Goal: Task Accomplishment & Management: Complete application form

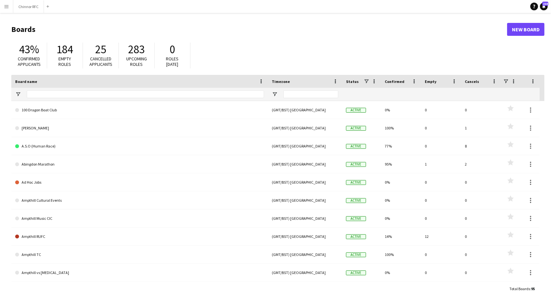
click at [7, 8] on app-icon "Menu" at bounding box center [6, 6] width 5 height 5
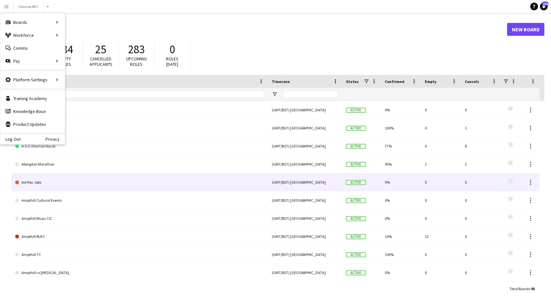
click at [127, 188] on link "Ad Hoc Jobs" at bounding box center [139, 182] width 249 height 18
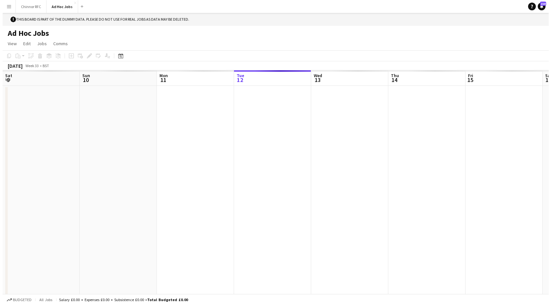
scroll to position [0, 154]
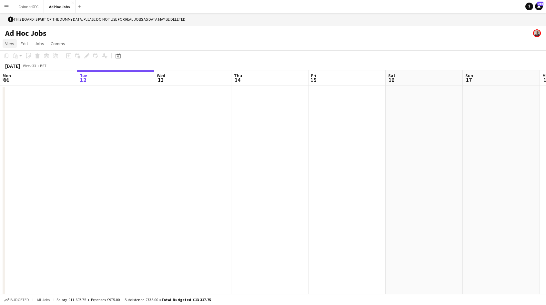
click at [11, 43] on span "View" at bounding box center [9, 44] width 9 height 6
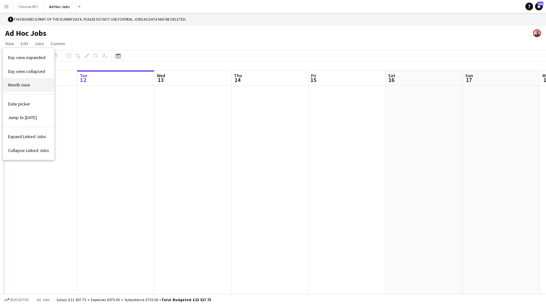
click at [18, 86] on span "Month view" at bounding box center [19, 85] width 22 height 6
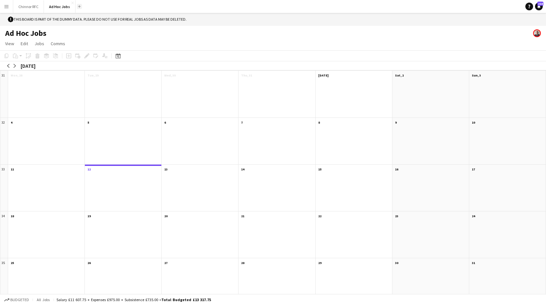
click at [78, 6] on app-icon "Add" at bounding box center [79, 6] width 3 height 3
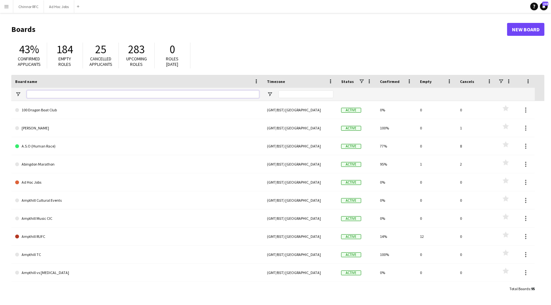
click at [78, 92] on input "Board name Filter Input" at bounding box center [143, 94] width 232 height 8
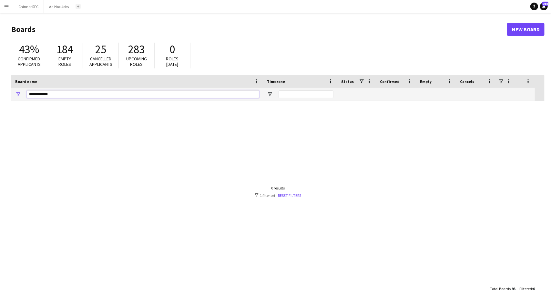
type input "**********"
click at [78, 6] on app-icon "Add" at bounding box center [78, 6] width 3 height 3
click at [6, 8] on app-icon "Menu" at bounding box center [6, 6] width 5 height 5
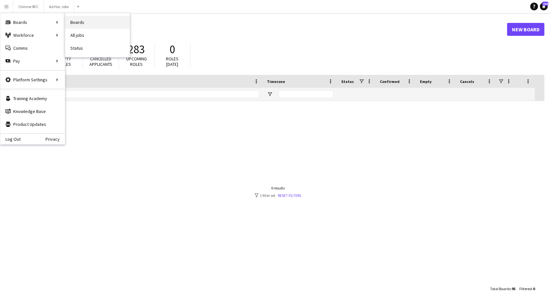
click at [79, 19] on link "Boards" at bounding box center [97, 22] width 65 height 13
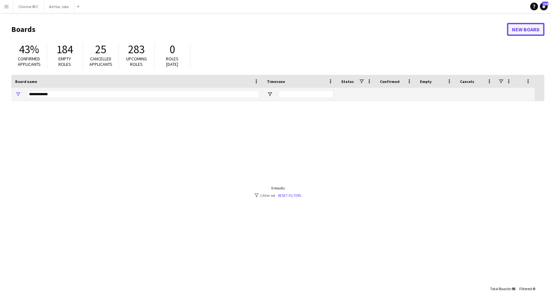
click at [523, 29] on link "New Board" at bounding box center [525, 29] width 37 height 13
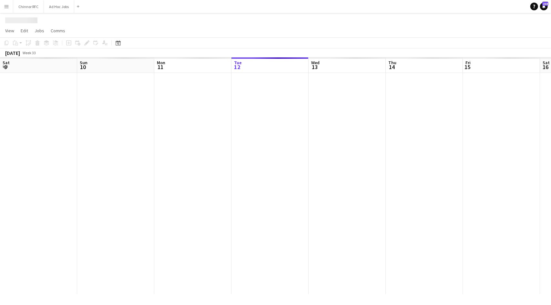
scroll to position [0, 154]
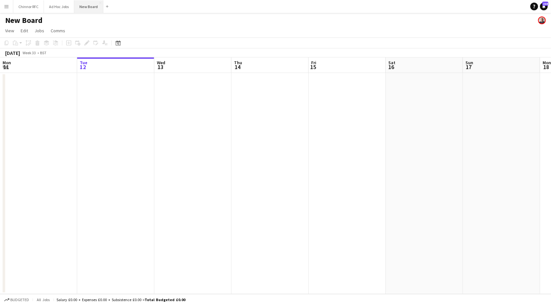
click at [90, 5] on button "New Board Close" at bounding box center [88, 6] width 29 height 13
click at [23, 30] on span "Edit" at bounding box center [24, 31] width 7 height 6
click at [10, 32] on span "View" at bounding box center [9, 31] width 9 height 6
click at [541, 19] on app-user-avatar at bounding box center [542, 20] width 8 height 8
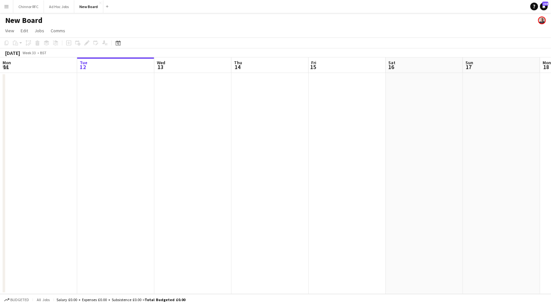
click at [118, 58] on app-board-header-date "Tue 12" at bounding box center [115, 64] width 77 height 15
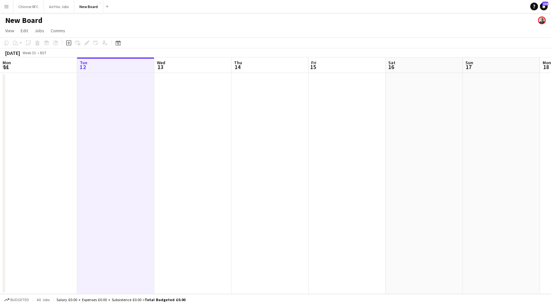
click at [30, 20] on h1 "New Board" at bounding box center [23, 20] width 37 height 10
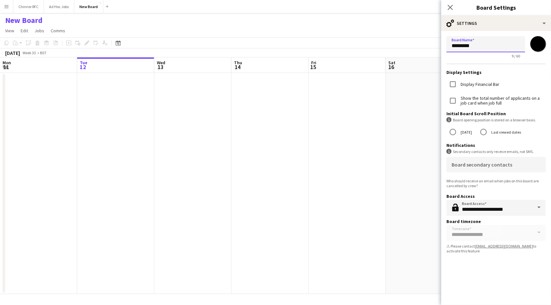
drag, startPoint x: 479, startPoint y: 46, endPoint x: 423, endPoint y: 48, distance: 56.5
click at [423, 48] on body "Menu Boards Boards Boards All jobs Status Workforce Workforce My Workforce Recr…" at bounding box center [275, 152] width 551 height 305
type input "**********"
click at [538, 42] on input "*******" at bounding box center [538, 43] width 23 height 23
type input "*******"
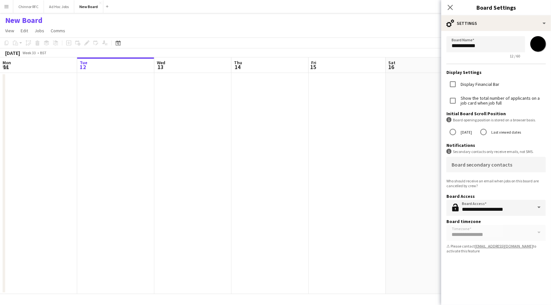
click at [536, 44] on input "*******" at bounding box center [538, 43] width 23 height 23
click at [528, 160] on div "Board secondary contacts" at bounding box center [496, 164] width 89 height 15
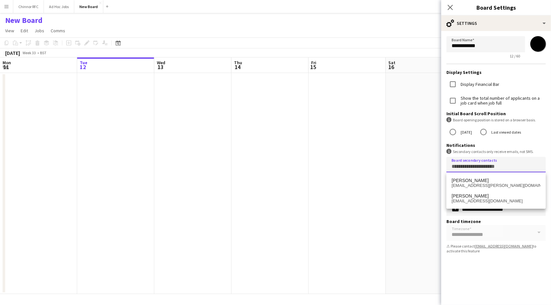
click at [386, 155] on app-date-cell at bounding box center [424, 183] width 77 height 221
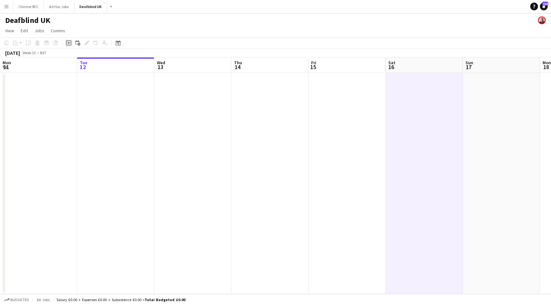
click at [68, 41] on icon "Add job" at bounding box center [68, 42] width 5 height 5
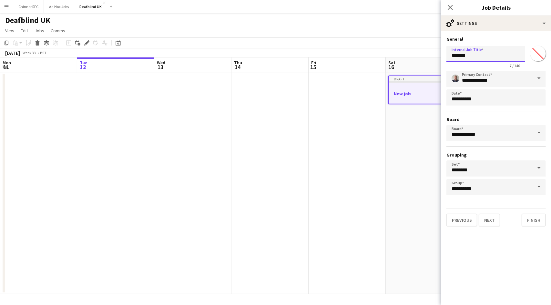
drag, startPoint x: 474, startPoint y: 56, endPoint x: 435, endPoint y: 59, distance: 38.6
click at [435, 59] on body "Menu Boards Boards Boards All jobs Status Workforce Workforce My Workforce Recr…" at bounding box center [275, 152] width 551 height 305
type input "**********"
click at [540, 80] on span at bounding box center [539, 78] width 14 height 15
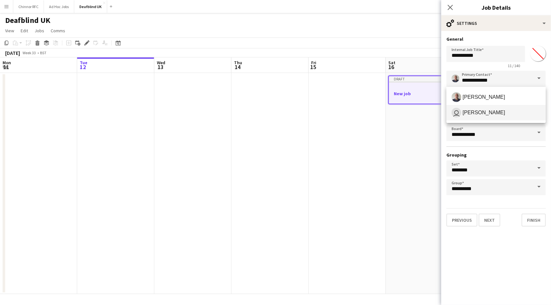
click at [510, 111] on span "user [PERSON_NAME]" at bounding box center [496, 113] width 89 height 10
type input "**********"
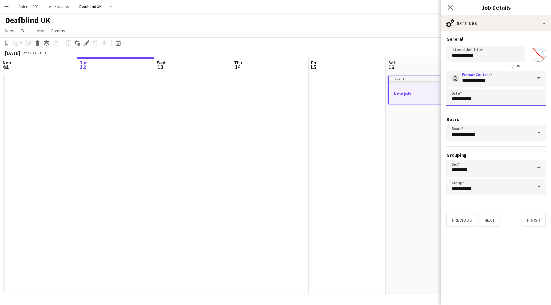
click at [500, 102] on body "Menu Boards Boards Boards All jobs Status Workforce Workforce My Workforce Recr…" at bounding box center [275, 152] width 551 height 305
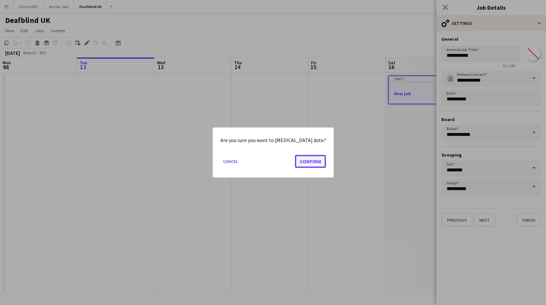
click at [306, 159] on button "Confirm" at bounding box center [310, 161] width 31 height 13
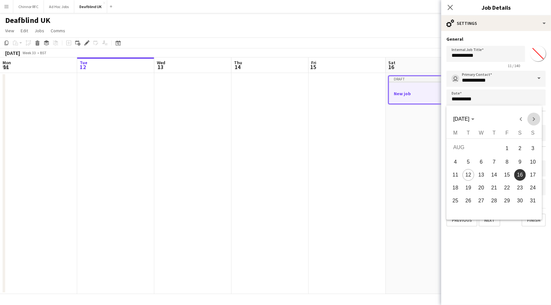
click at [532, 118] on span "Next month" at bounding box center [534, 119] width 13 height 13
click at [533, 158] on span "7" at bounding box center [533, 161] width 12 height 12
type input "**********"
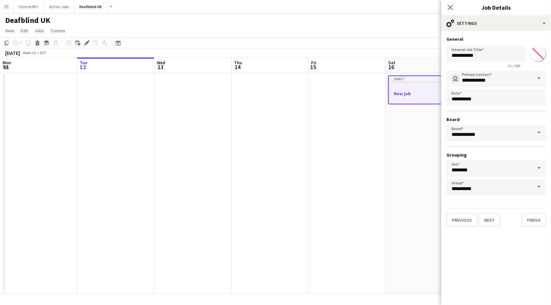
click at [538, 170] on span at bounding box center [539, 167] width 14 height 15
click at [536, 168] on span at bounding box center [539, 167] width 14 height 15
click at [540, 167] on span at bounding box center [539, 167] width 14 height 15
click at [496, 219] on button "Next" at bounding box center [490, 220] width 22 height 13
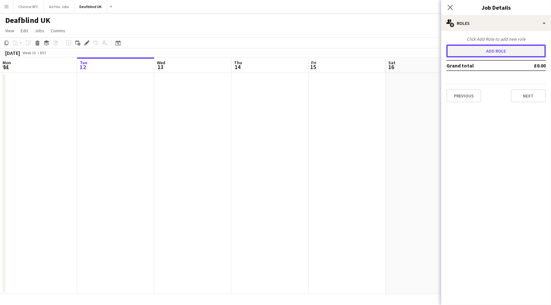
click at [474, 52] on button "Add role" at bounding box center [496, 51] width 99 height 13
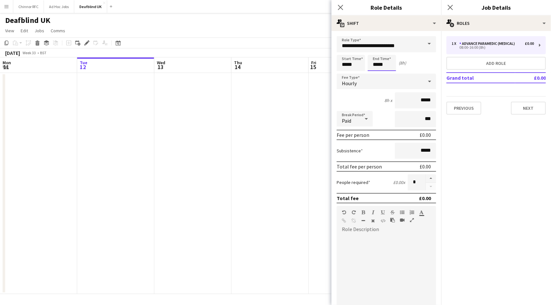
click at [384, 65] on input "*****" at bounding box center [382, 63] width 28 height 16
click at [374, 75] on div at bounding box center [375, 74] width 13 height 6
click at [388, 49] on div at bounding box center [388, 51] width 13 height 6
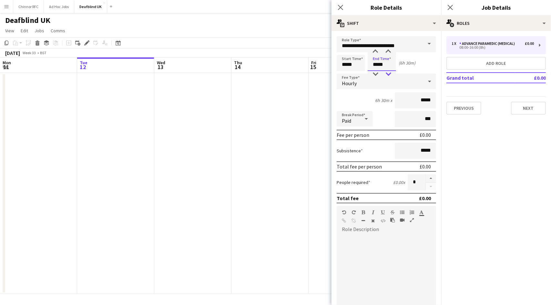
type input "*****"
click at [391, 73] on div at bounding box center [388, 74] width 13 height 6
click at [347, 62] on input "*****" at bounding box center [351, 63] width 28 height 16
click at [345, 74] on div at bounding box center [344, 74] width 13 height 6
click at [357, 50] on div at bounding box center [357, 51] width 13 height 6
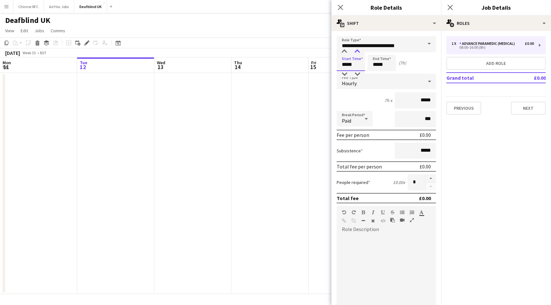
click at [357, 50] on div at bounding box center [357, 51] width 13 height 6
type input "*****"
click at [357, 50] on div at bounding box center [357, 51] width 13 height 6
click at [428, 82] on icon at bounding box center [429, 82] width 3 height 2
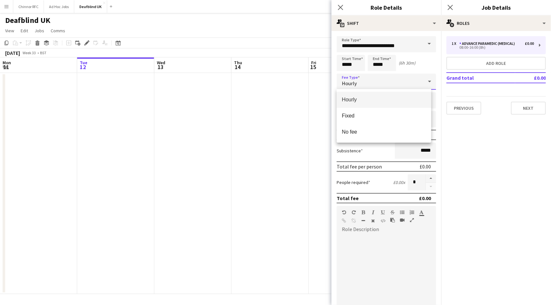
click at [383, 100] on span "Hourly" at bounding box center [384, 100] width 84 height 6
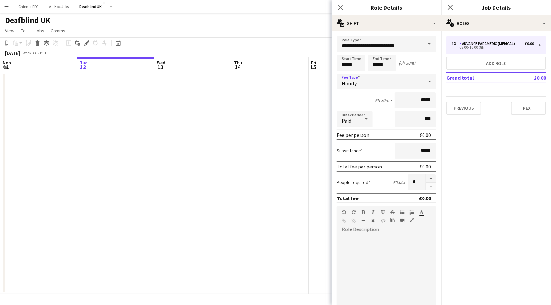
click at [422, 100] on input "*****" at bounding box center [415, 100] width 41 height 16
click at [419, 101] on input "*****" at bounding box center [415, 100] width 41 height 16
type input "******"
click at [423, 42] on span at bounding box center [430, 43] width 14 height 15
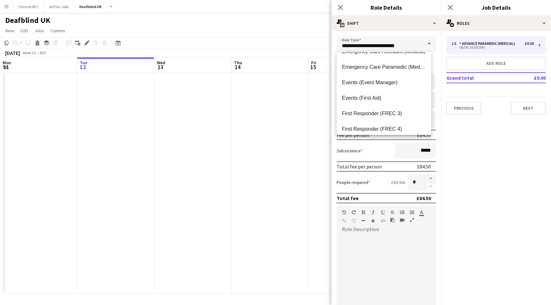
scroll to position [97, 0]
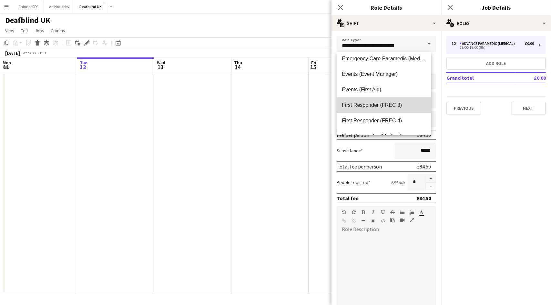
click at [396, 100] on mat-option "First Responder (FREC 3)" at bounding box center [384, 105] width 95 height 15
type input "**********"
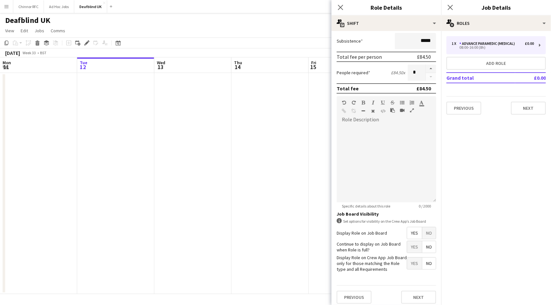
scroll to position [113, 0]
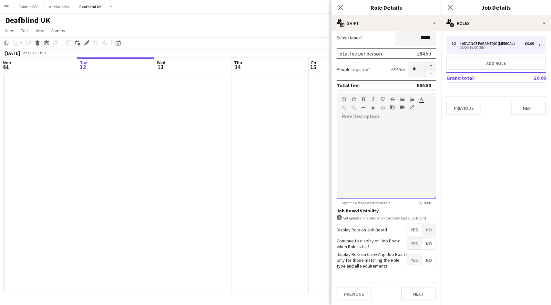
click at [377, 148] on div at bounding box center [386, 160] width 99 height 77
click at [346, 293] on button "Previous" at bounding box center [354, 294] width 35 height 13
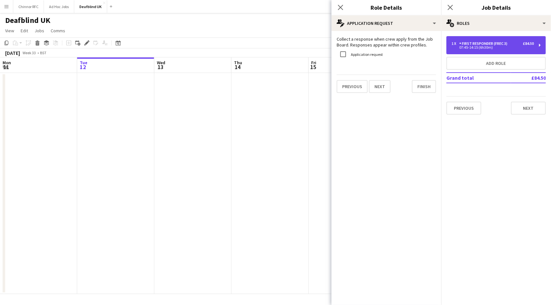
click at [519, 45] on div "1 x First Responder (FREC 3) £84.50" at bounding box center [493, 43] width 82 height 5
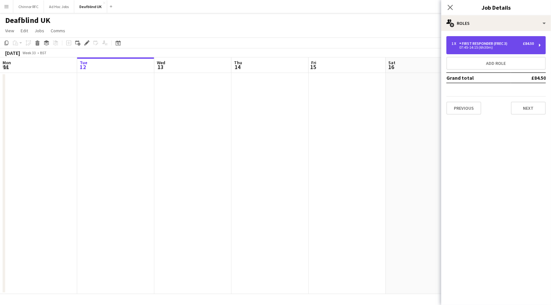
click at [519, 45] on div "1 x First Responder (FREC 3) £84.50" at bounding box center [493, 43] width 82 height 5
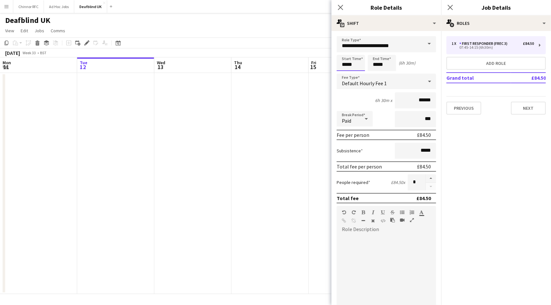
click at [361, 67] on input "*****" at bounding box center [351, 63] width 28 height 16
type input "*****"
click at [358, 73] on div at bounding box center [357, 74] width 13 height 6
click at [381, 67] on input "*****" at bounding box center [382, 63] width 28 height 16
type input "*****"
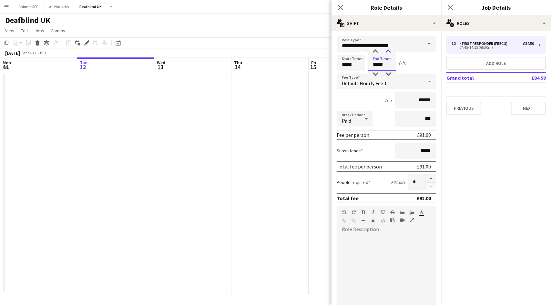
click at [389, 52] on div at bounding box center [388, 51] width 13 height 6
click at [349, 66] on input "*****" at bounding box center [351, 63] width 28 height 16
type input "*****"
click at [358, 74] on div at bounding box center [357, 74] width 13 height 6
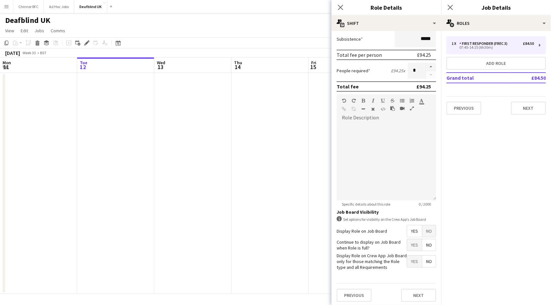
scroll to position [113, 0]
click at [372, 159] on div at bounding box center [386, 160] width 99 height 77
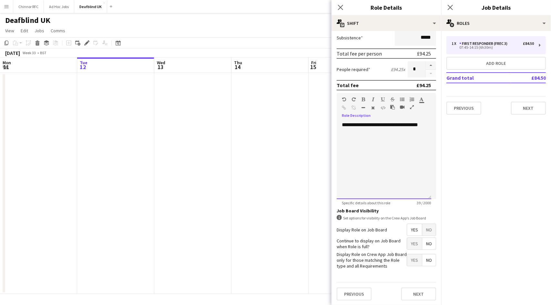
click at [342, 125] on div "**********" at bounding box center [384, 160] width 95 height 77
click at [411, 133] on div "**********" at bounding box center [384, 160] width 95 height 77
click at [413, 232] on span "Yes" at bounding box center [414, 230] width 15 height 12
click at [427, 245] on span "No" at bounding box center [429, 244] width 14 height 12
click at [407, 261] on span "Yes" at bounding box center [414, 260] width 15 height 12
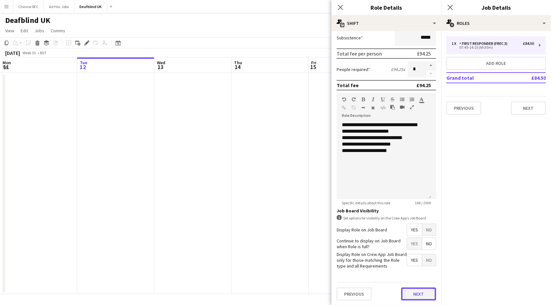
click at [415, 292] on button "Next" at bounding box center [418, 294] width 35 height 13
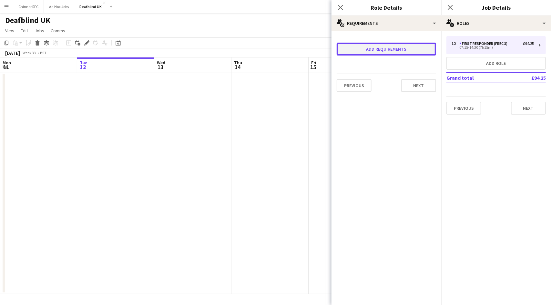
click at [391, 52] on button "Add requirements" at bounding box center [386, 49] width 99 height 13
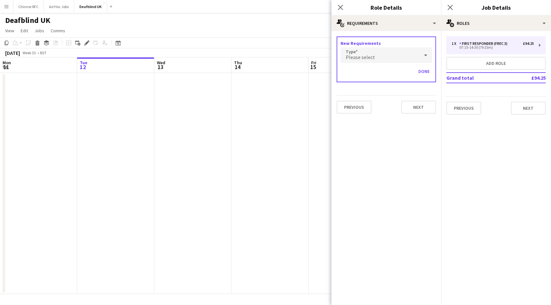
click at [392, 57] on div "Please select" at bounding box center [380, 54] width 79 height 15
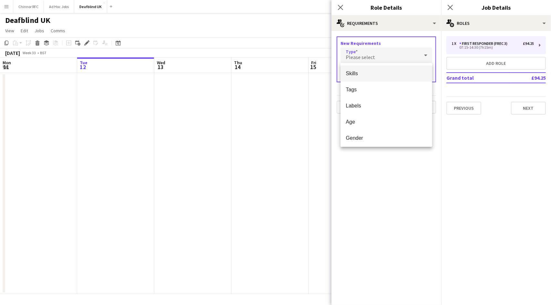
click at [390, 72] on span "Skills" at bounding box center [386, 73] width 81 height 6
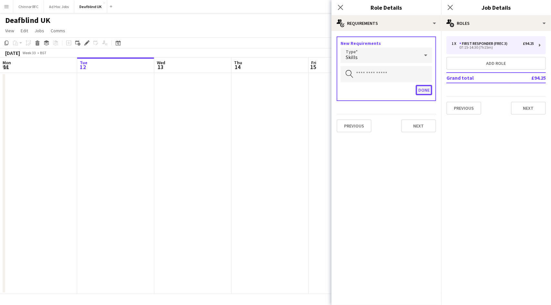
click at [422, 88] on button "Done" at bounding box center [424, 90] width 16 height 10
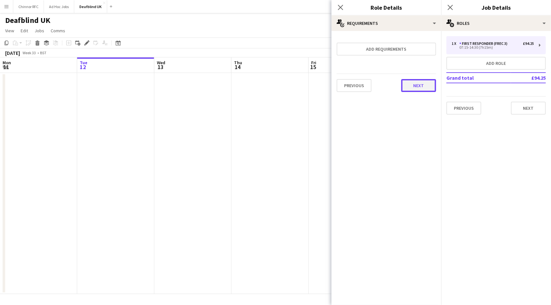
click at [417, 87] on button "Next" at bounding box center [418, 85] width 35 height 13
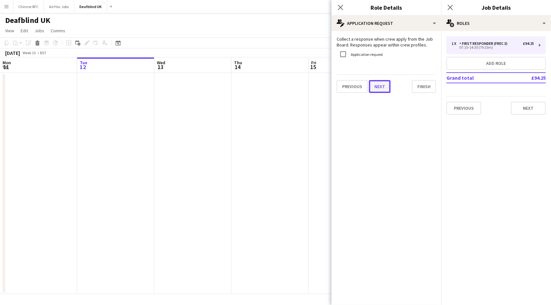
click at [381, 88] on button "Next" at bounding box center [380, 86] width 22 height 13
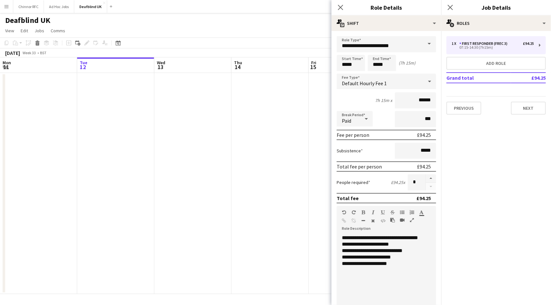
click at [409, 266] on div "**********" at bounding box center [384, 264] width 84 height 6
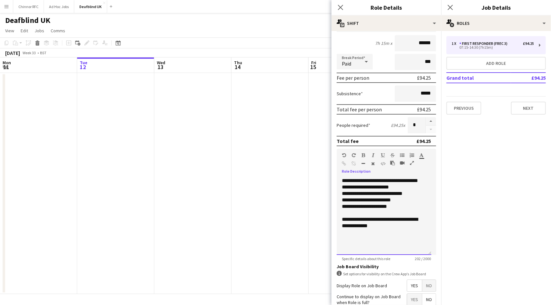
scroll to position [113, 0]
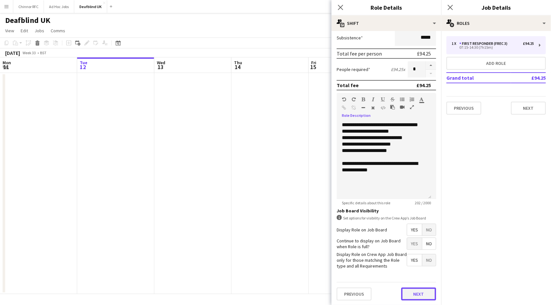
click at [412, 292] on button "Next" at bounding box center [418, 294] width 35 height 13
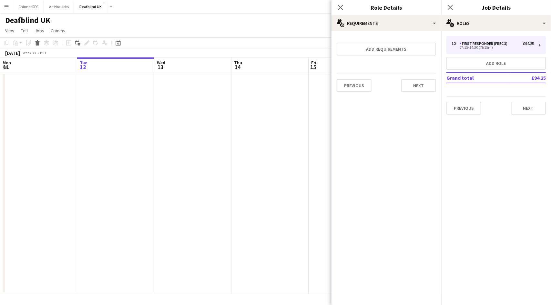
scroll to position [0, 0]
click at [415, 87] on button "Next" at bounding box center [418, 85] width 35 height 13
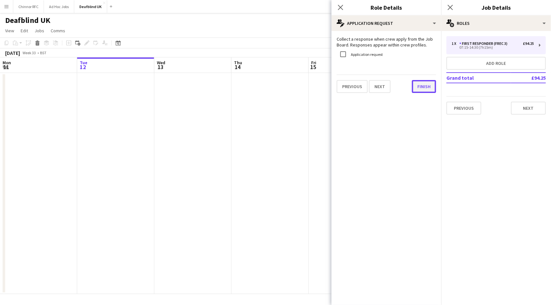
click at [431, 84] on button "Finish" at bounding box center [424, 86] width 24 height 13
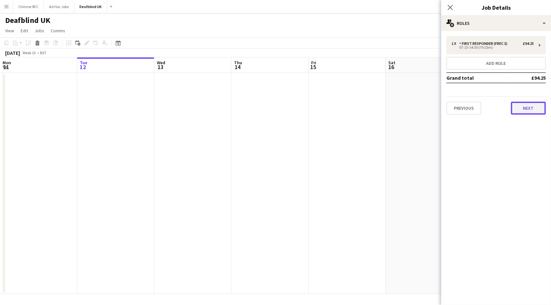
click at [525, 112] on button "Next" at bounding box center [528, 108] width 35 height 13
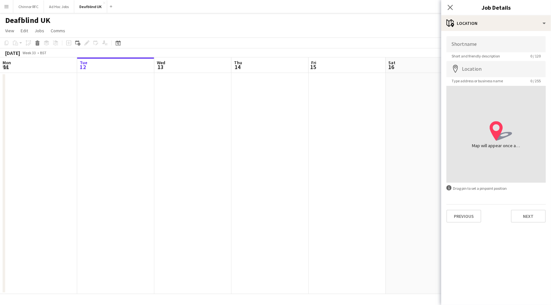
click at [471, 57] on span "Short and friendly description" at bounding box center [476, 56] width 59 height 5
drag, startPoint x: 460, startPoint y: 46, endPoint x: 463, endPoint y: 52, distance: 6.4
click at [460, 46] on input "Shortname" at bounding box center [496, 44] width 99 height 16
type input "**********"
click at [484, 58] on span "Short and friendly description" at bounding box center [476, 56] width 59 height 5
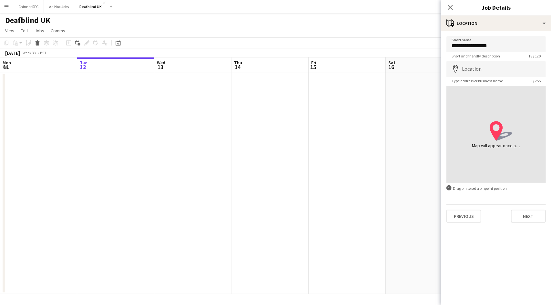
click at [484, 57] on span "Short and friendly description" at bounding box center [476, 56] width 59 height 5
click at [474, 70] on input "Location" at bounding box center [496, 69] width 99 height 16
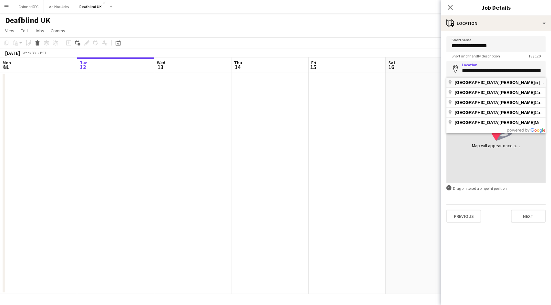
type input "**********"
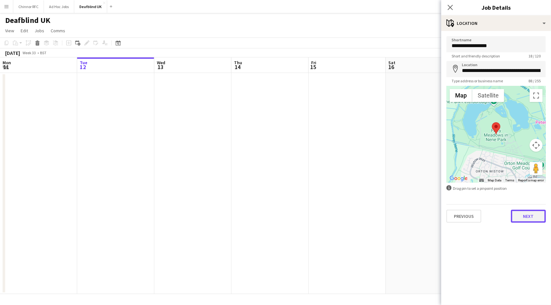
click at [519, 216] on button "Next" at bounding box center [528, 216] width 35 height 13
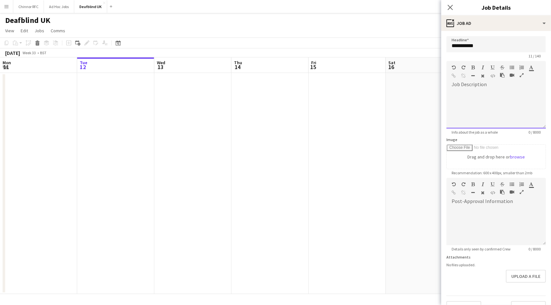
click at [480, 108] on div at bounding box center [496, 109] width 99 height 39
click at [466, 94] on div "**********" at bounding box center [494, 109] width 95 height 39
click at [521, 93] on div "**********" at bounding box center [494, 109] width 95 height 39
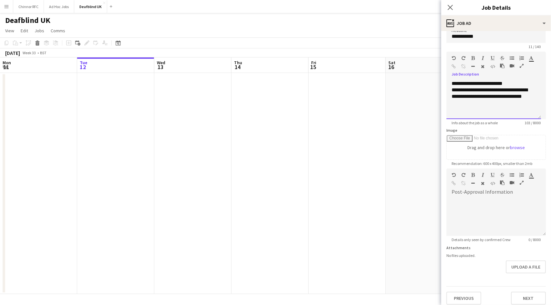
scroll to position [14, 0]
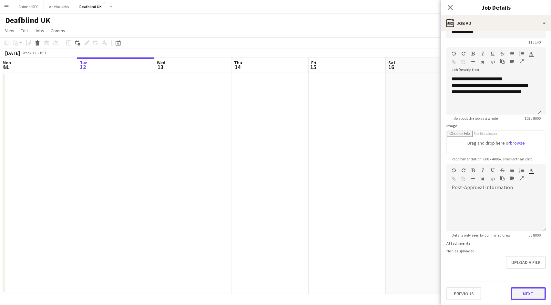
click at [525, 295] on button "Next" at bounding box center [528, 293] width 35 height 13
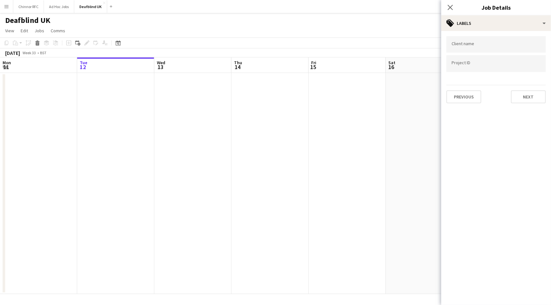
scroll to position [0, 0]
click at [486, 43] on input "Type to search client labels..." at bounding box center [496, 45] width 89 height 6
type input "**********"
click at [530, 94] on button "Next" at bounding box center [528, 96] width 35 height 13
type input "*******"
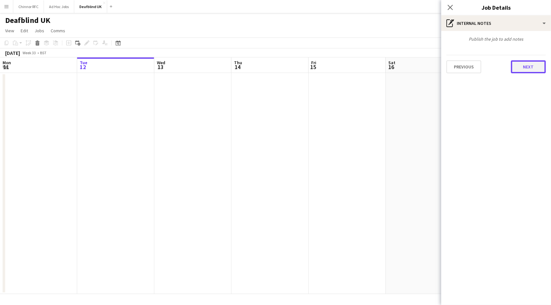
click at [525, 68] on button "Next" at bounding box center [528, 66] width 35 height 13
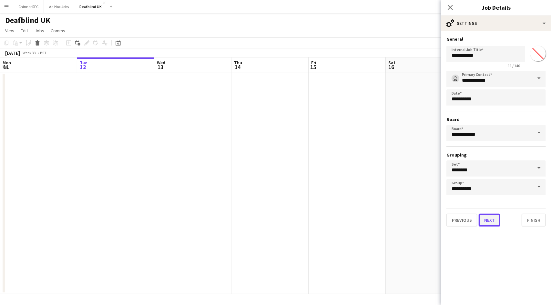
click at [493, 222] on button "Next" at bounding box center [490, 220] width 22 height 13
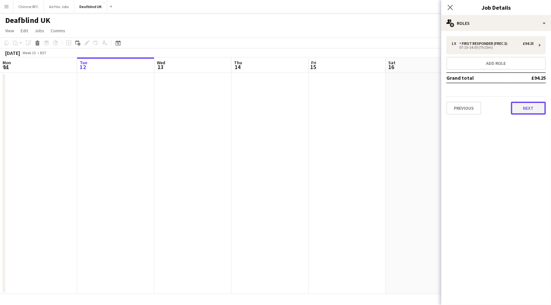
click at [524, 107] on button "Next" at bounding box center [528, 108] width 35 height 13
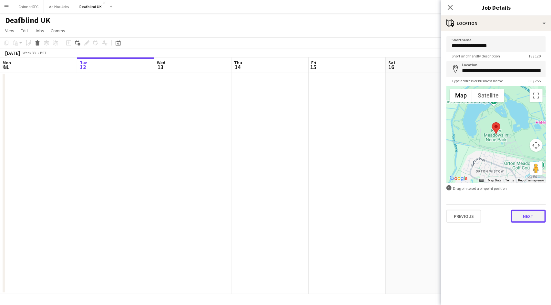
click at [527, 215] on button "Next" at bounding box center [528, 216] width 35 height 13
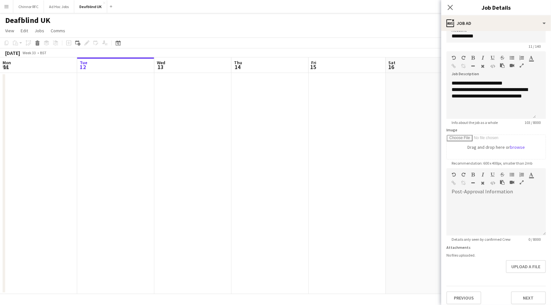
scroll to position [14, 0]
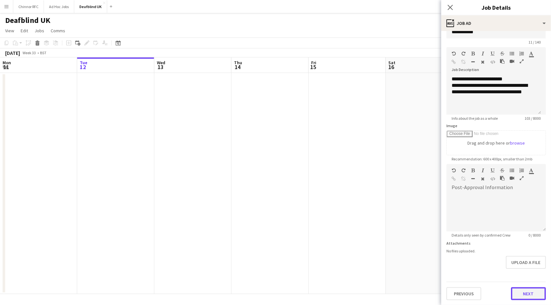
click at [512, 294] on button "Next" at bounding box center [528, 293] width 35 height 13
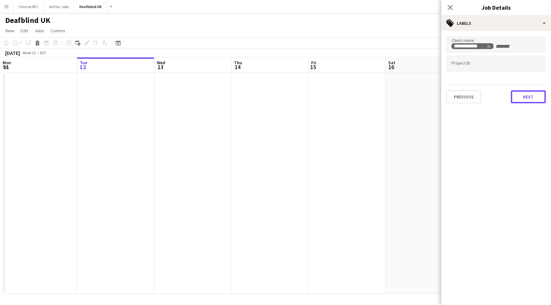
click at [529, 94] on button "Next" at bounding box center [528, 96] width 35 height 13
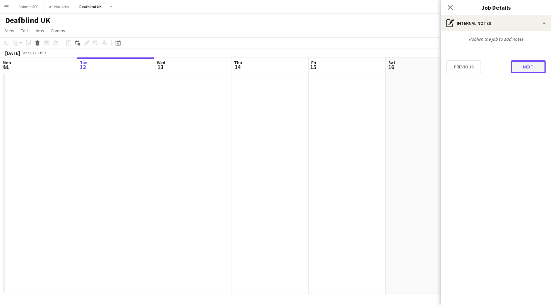
click at [523, 65] on button "Next" at bounding box center [528, 66] width 35 height 13
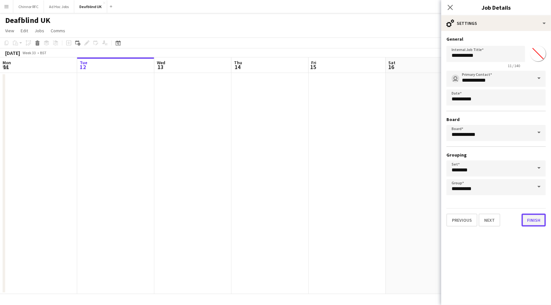
click at [535, 223] on button "Finish" at bounding box center [534, 220] width 24 height 13
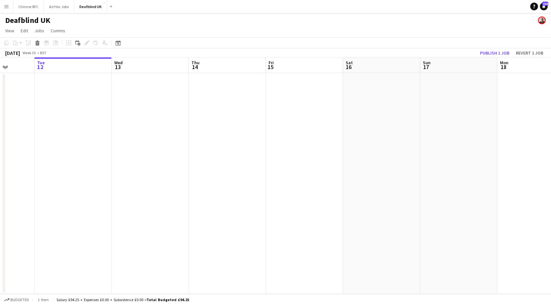
drag, startPoint x: 464, startPoint y: 171, endPoint x: 230, endPoint y: 171, distance: 233.8
click at [279, 172] on app-calendar-viewport "Sat 9 Sun 10 Mon 11 Tue 12 Wed 13 Thu 14 Fri 15 Sat 16 Sun 17 Mon 18 Tue 19 Wed…" at bounding box center [275, 175] width 551 height 237
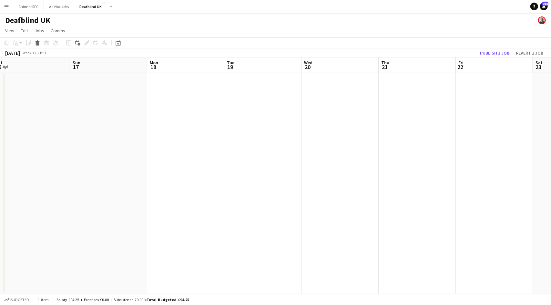
drag, startPoint x: 433, startPoint y: 158, endPoint x: 143, endPoint y: 177, distance: 290.6
click at [154, 177] on app-calendar-viewport "Wed 13 Thu 14 Fri 15 Sat 16 Sun 17 Mon 18 Tue 19 Wed 20 Thu 21 Fri 22 Sat 23 Su…" at bounding box center [275, 175] width 551 height 237
drag, startPoint x: 402, startPoint y: 170, endPoint x: 0, endPoint y: 173, distance: 401.6
click at [0, 173] on app-calendar-viewport "Sun 17 Mon 18 Tue 19 Wed 20 Thu 21 Fri 22 Sat 23 Sun 24 Mon 25 Tue 26 Wed 27 Th…" at bounding box center [275, 175] width 551 height 237
drag, startPoint x: 486, startPoint y: 156, endPoint x: 0, endPoint y: 168, distance: 486.1
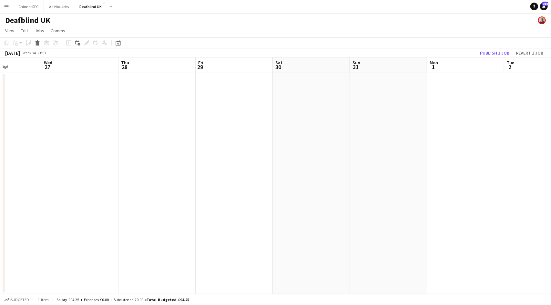
click at [0, 168] on app-calendar-viewport "Sun 24 Mon 25 Tue 26 Wed 27 Thu 28 Fri 29 Sat 30 Sun 31 Mon 1 Tue 2 Wed 3 Thu 4…" at bounding box center [275, 175] width 551 height 237
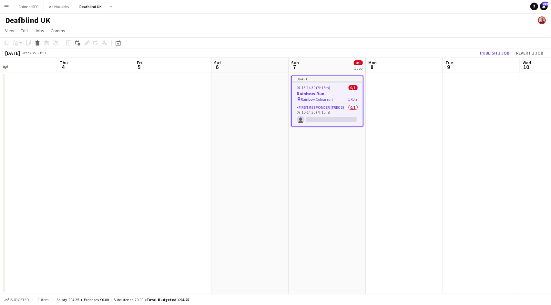
drag, startPoint x: 493, startPoint y: 144, endPoint x: 36, endPoint y: 167, distance: 458.4
click at [43, 168] on app-calendar-viewport "Sun 31 Mon 1 Tue 2 Wed 3 Thu 4 Fri 5 Sat 6 Sun 7 0/1 1 Job Mon 8 Tue 9 Wed 10 T…" at bounding box center [275, 175] width 551 height 237
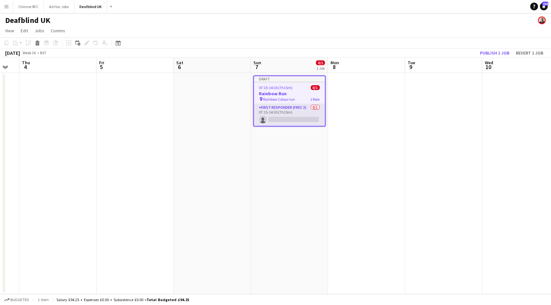
click at [273, 107] on app-card-role "First Responder (FREC 3) 0/1 07:15-14:30 (7h15m) single-neutral-actions" at bounding box center [289, 115] width 71 height 22
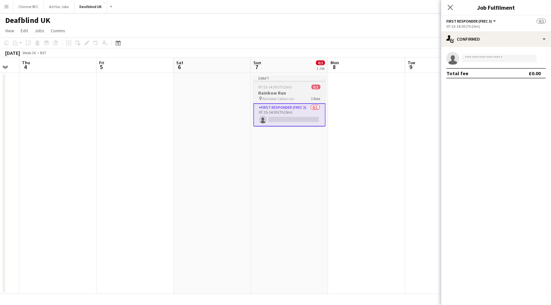
click at [288, 87] on span "07:15-14:30 (7h15m)" at bounding box center [276, 87] width 34 height 5
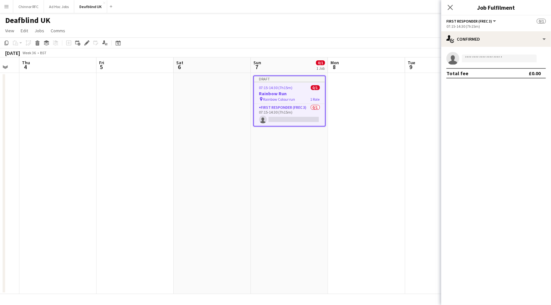
drag, startPoint x: 288, startPoint y: 87, endPoint x: 276, endPoint y: 90, distance: 12.1
click at [276, 91] on h3 "Rainbow Run" at bounding box center [289, 94] width 71 height 6
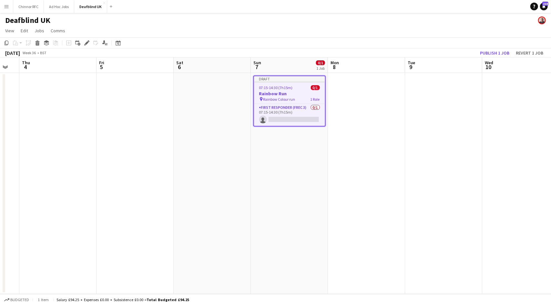
click at [308, 98] on div "pin Rainbow Colour run 1 Role" at bounding box center [289, 99] width 71 height 5
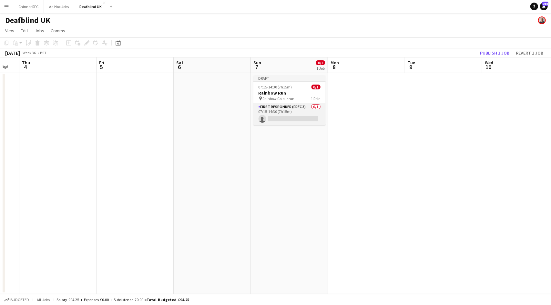
click at [288, 116] on app-card-role "First Responder (FREC 3) 0/1 07:15-14:30 (7h15m) single-neutral-actions" at bounding box center [289, 114] width 72 height 22
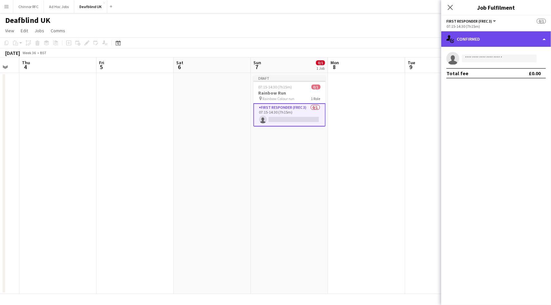
click at [547, 40] on div "single-neutral-actions-check-2 Confirmed" at bounding box center [496, 38] width 110 height 15
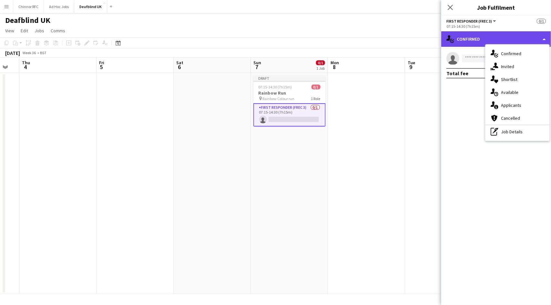
click at [547, 40] on div "single-neutral-actions-check-2 Confirmed" at bounding box center [496, 38] width 110 height 15
click at [491, 23] on span "First Responder (FREC 3)" at bounding box center [470, 21] width 46 height 5
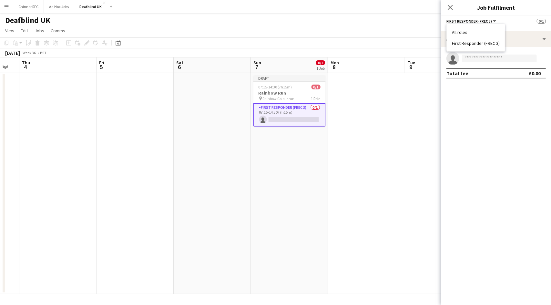
click at [459, 32] on li "All roles" at bounding box center [476, 32] width 48 height 6
click at [456, 24] on div "1 Role" at bounding box center [496, 26] width 99 height 5
click at [460, 22] on span "All roles" at bounding box center [456, 21] width 18 height 5
click at [462, 42] on li "First Responder (FREC 3)" at bounding box center [476, 43] width 48 height 6
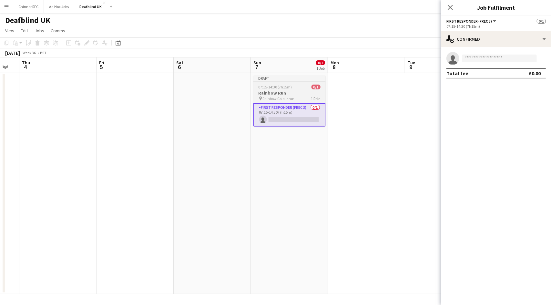
click at [283, 91] on h3 "Rainbow Run" at bounding box center [289, 93] width 72 height 6
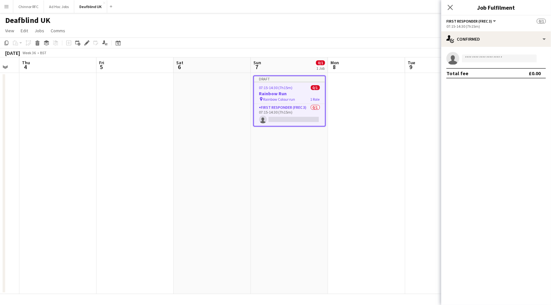
click at [281, 91] on h3 "Rainbow Run" at bounding box center [289, 94] width 71 height 6
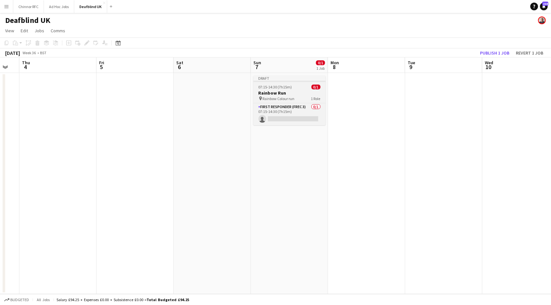
click at [281, 91] on h3 "Rainbow Run" at bounding box center [289, 93] width 72 height 6
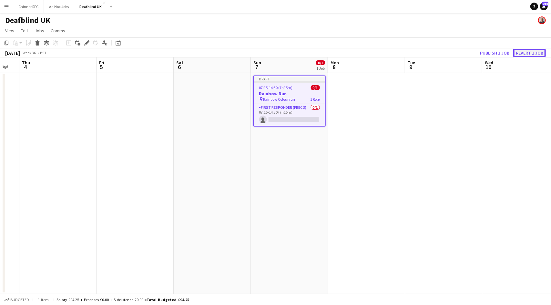
click at [524, 51] on button "Revert 1 job" at bounding box center [529, 53] width 33 height 8
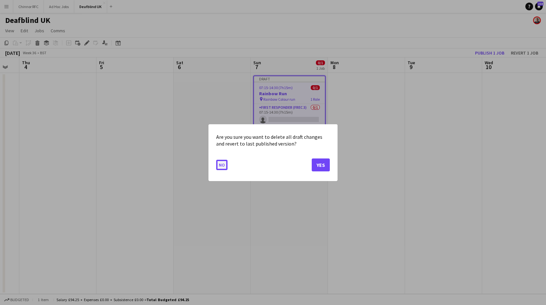
click at [221, 167] on button "No" at bounding box center [221, 164] width 11 height 10
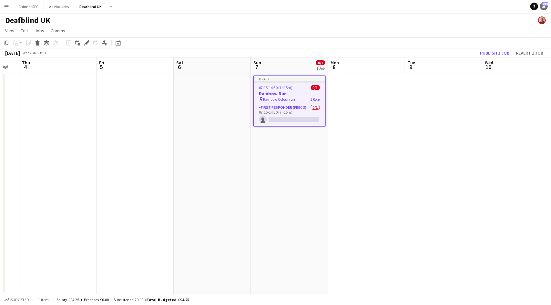
click at [546, 6] on icon "Notifications" at bounding box center [544, 7] width 4 height 4
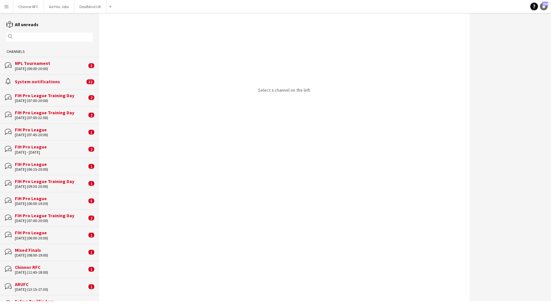
click at [544, 5] on span "218" at bounding box center [545, 4] width 6 height 4
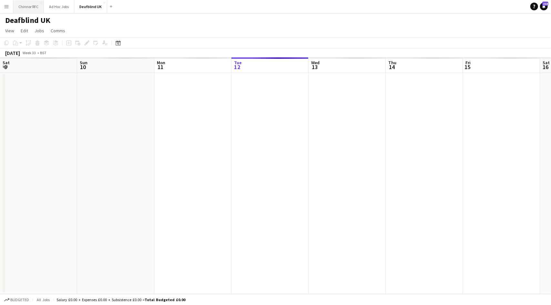
scroll to position [0, 154]
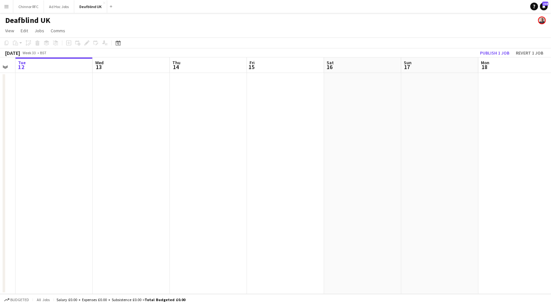
drag, startPoint x: 489, startPoint y: 136, endPoint x: 93, endPoint y: 155, distance: 396.3
click at [105, 155] on app-calendar-viewport "Sat 9 Sun 10 Mon 11 Tue 12 Wed 13 Thu 14 Fri 15 Sat 16 Sun 17 Mon 18 Tue 19 Wed…" at bounding box center [275, 175] width 551 height 237
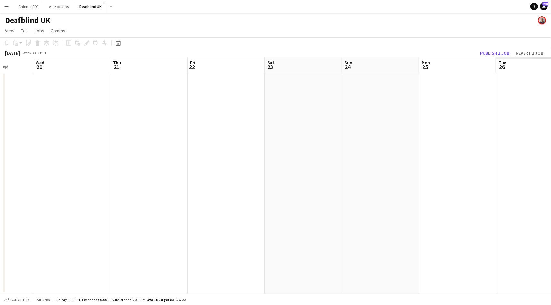
drag, startPoint x: 390, startPoint y: 151, endPoint x: 32, endPoint y: 168, distance: 358.4
click at [20, 167] on app-calendar-viewport "Sat 16 Sun 17 Mon 18 Tue 19 Wed 20 Thu 21 Fri 22 Sat 23 Sun 24 Mon 25 Tue 26 We…" at bounding box center [275, 175] width 551 height 237
drag, startPoint x: 258, startPoint y: 152, endPoint x: 43, endPoint y: 164, distance: 215.4
click at [45, 164] on app-calendar-viewport "Wed 20 Thu 21 Fri 22 Sat 23 Sun 24 Mon 25 Tue 26 Wed 27 Thu 28 Fri 29 Sat 30 Su…" at bounding box center [275, 175] width 551 height 237
drag, startPoint x: 442, startPoint y: 135, endPoint x: 57, endPoint y: 161, distance: 386.1
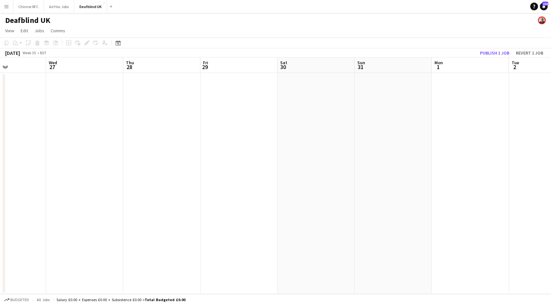
click at [57, 161] on app-calendar-viewport "Sun 24 Mon 25 Tue 26 Wed 27 Thu 28 Fri 29 Sat 30 Sun 31 Mon 1 Tue 2 Wed 3 Thu 4…" at bounding box center [275, 175] width 551 height 237
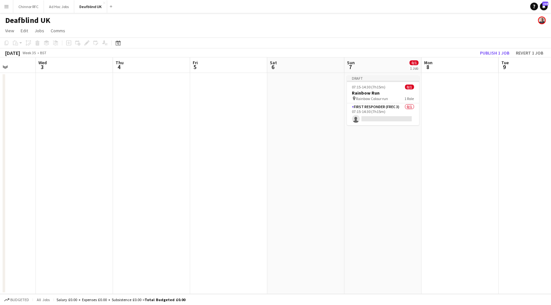
scroll to position [0, 254]
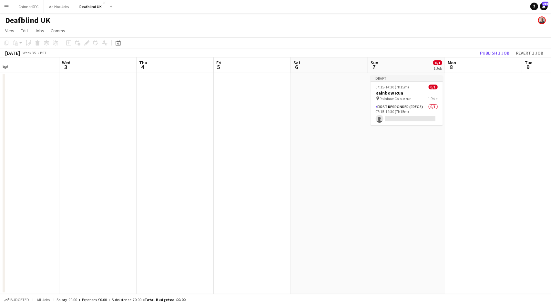
drag, startPoint x: 431, startPoint y: 153, endPoint x: 112, endPoint y: 176, distance: 320.5
click at [114, 176] on app-calendar-viewport "Sat 30 Sun 31 Mon 1 Tue 2 Wed 3 Thu 4 Fri 5 Sat 6 Sun 7 0/1 1 Job Mon 8 Tue 9 W…" at bounding box center [275, 175] width 551 height 237
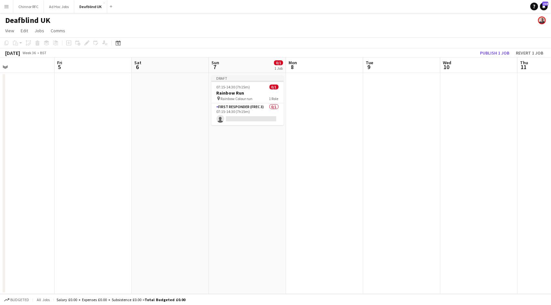
click at [253, 65] on app-board-header-date "Sun 7 0/1 1 Job" at bounding box center [247, 64] width 77 height 15
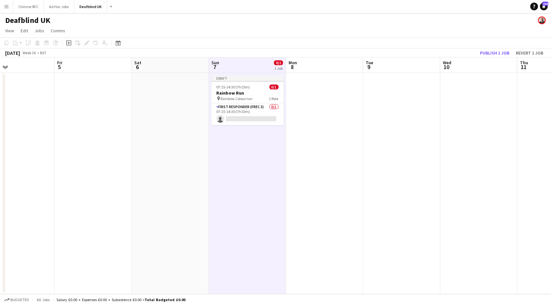
click at [276, 64] on span "0/1" at bounding box center [278, 62] width 9 height 5
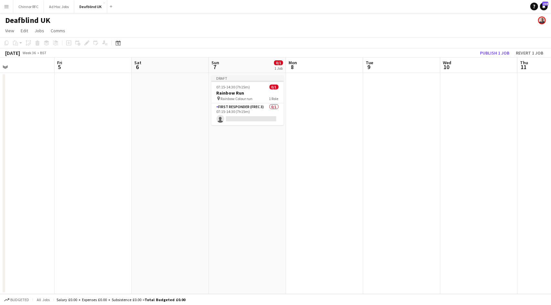
click at [248, 69] on app-board-header-date "Sun 7 0/1 1 Job" at bounding box center [247, 64] width 77 height 15
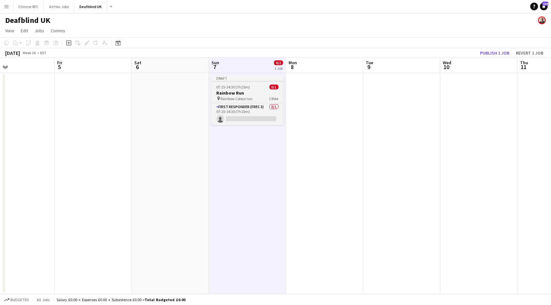
drag, startPoint x: 247, startPoint y: 86, endPoint x: 241, endPoint y: 82, distance: 7.2
click at [241, 82] on app-job-card "Draft 07:15-14:30 (7h15m) 0/1 Rainbow Run pin Rainbow Colour run 1 Role First R…" at bounding box center [247, 101] width 72 height 50
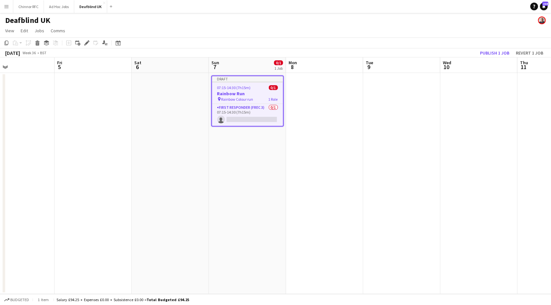
click at [238, 88] on span "07:15-14:30 (7h15m)" at bounding box center [234, 87] width 34 height 5
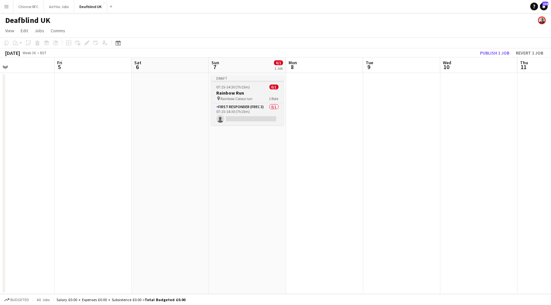
click at [238, 88] on span "07:15-14:30 (7h15m)" at bounding box center [234, 87] width 34 height 5
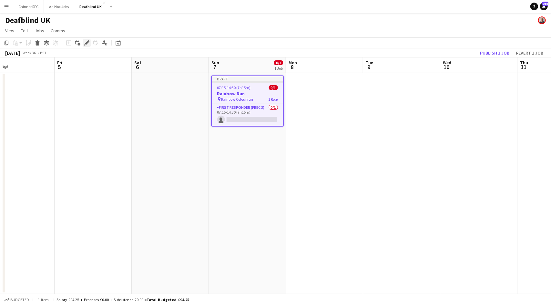
click at [88, 43] on icon "Edit" at bounding box center [86, 42] width 5 height 5
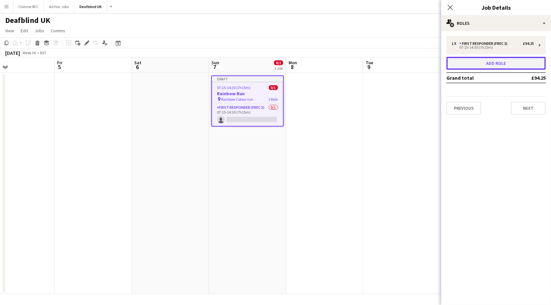
click at [514, 64] on button "Add role" at bounding box center [496, 63] width 99 height 13
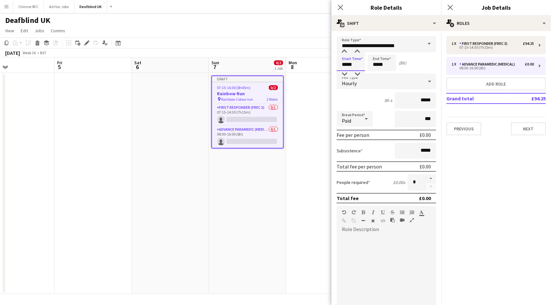
click at [359, 63] on input "*****" at bounding box center [351, 63] width 28 height 16
click at [344, 73] on div at bounding box center [344, 74] width 13 height 6
type input "*****"
click at [359, 54] on div at bounding box center [357, 51] width 13 height 6
click at [385, 66] on input "*****" at bounding box center [382, 63] width 28 height 16
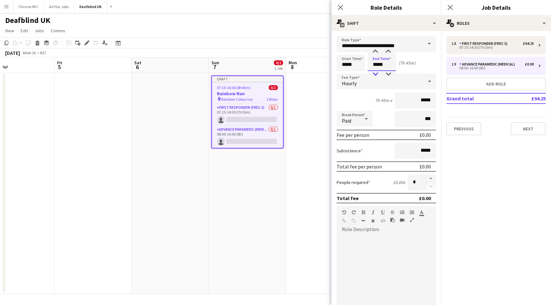
click at [376, 74] on div at bounding box center [375, 74] width 13 height 6
click at [389, 53] on div at bounding box center [388, 51] width 13 height 6
type input "*****"
click at [389, 53] on div at bounding box center [388, 51] width 13 height 6
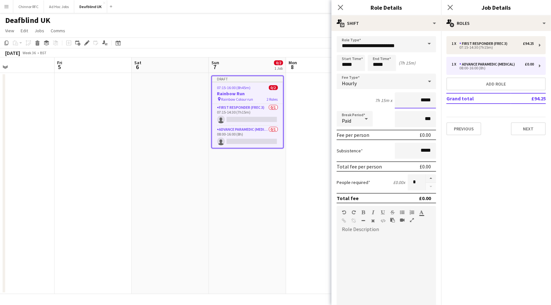
click at [419, 101] on input "*****" at bounding box center [415, 100] width 41 height 16
type input "**"
type input "***"
click at [402, 168] on div "Total fee per person £101.50" at bounding box center [386, 166] width 99 height 10
click at [388, 238] on div at bounding box center [386, 273] width 99 height 77
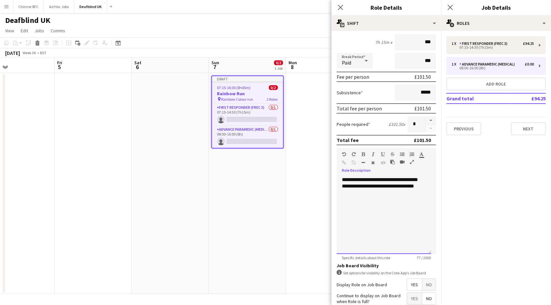
scroll to position [113, 0]
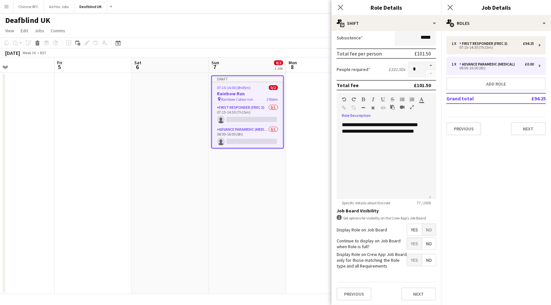
click at [408, 230] on span "Yes" at bounding box center [414, 230] width 15 height 12
click at [408, 240] on span "Yes" at bounding box center [414, 244] width 15 height 12
click at [424, 259] on span "No" at bounding box center [429, 260] width 14 height 12
click at [418, 292] on button "Next" at bounding box center [418, 294] width 35 height 13
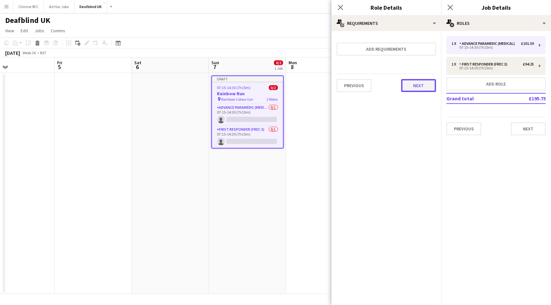
click at [417, 89] on button "Next" at bounding box center [418, 85] width 35 height 13
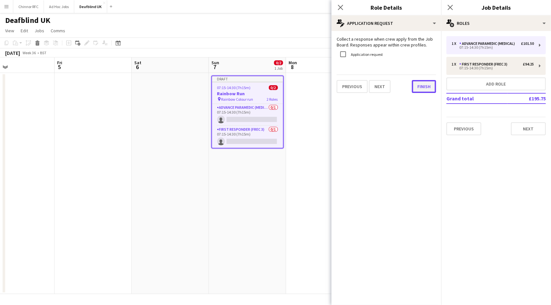
click at [421, 90] on button "Finish" at bounding box center [424, 86] width 24 height 13
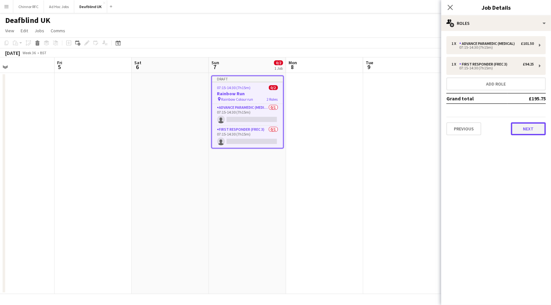
click at [526, 127] on button "Next" at bounding box center [528, 128] width 35 height 13
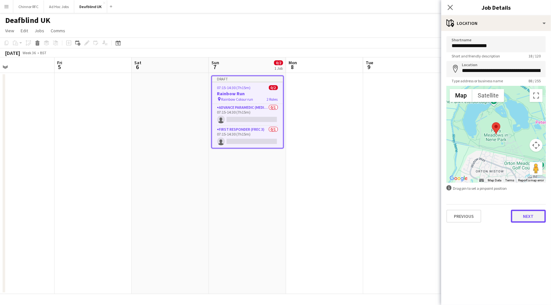
click at [527, 216] on button "Next" at bounding box center [528, 216] width 35 height 13
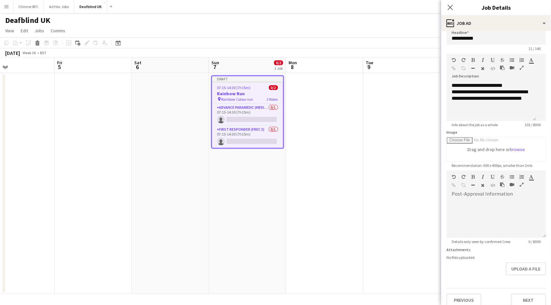
scroll to position [14, 0]
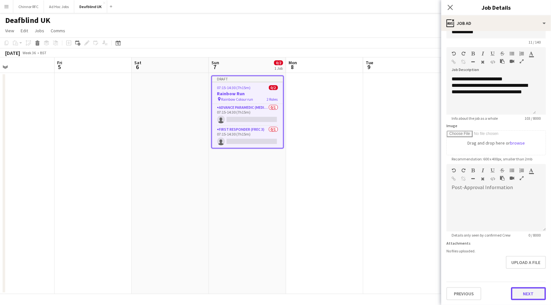
click at [511, 296] on button "Next" at bounding box center [528, 293] width 35 height 13
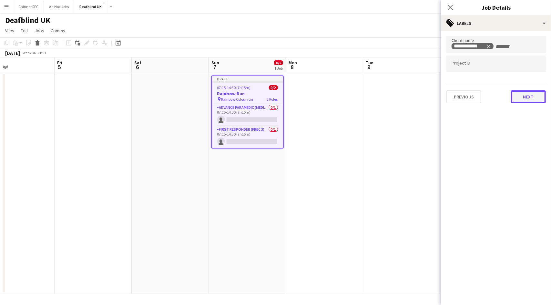
click at [522, 95] on button "Next" at bounding box center [528, 96] width 35 height 13
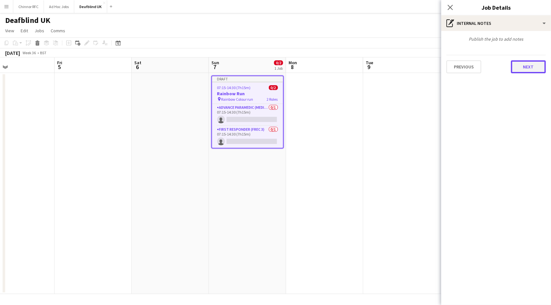
click at [524, 67] on button "Next" at bounding box center [528, 66] width 35 height 13
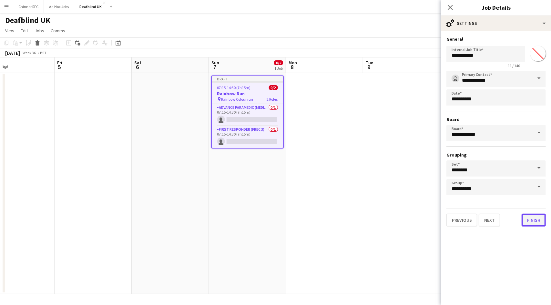
click at [535, 221] on button "Finish" at bounding box center [534, 220] width 24 height 13
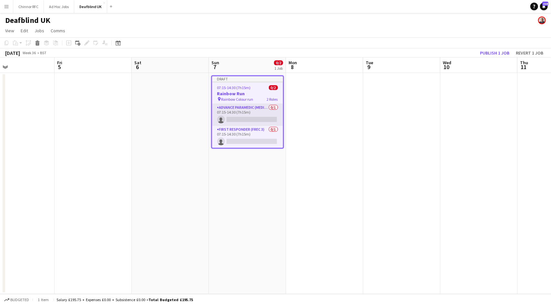
click at [244, 106] on app-card-role "Advance Paramedic (Medical) 0/1 07:15-14:30 (7h15m) single-neutral-actions" at bounding box center [247, 115] width 71 height 22
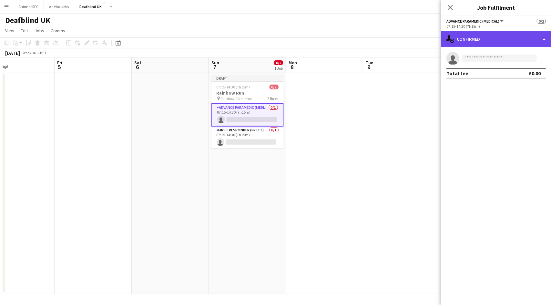
click at [500, 39] on div "single-neutral-actions-check-2 Confirmed" at bounding box center [496, 38] width 110 height 15
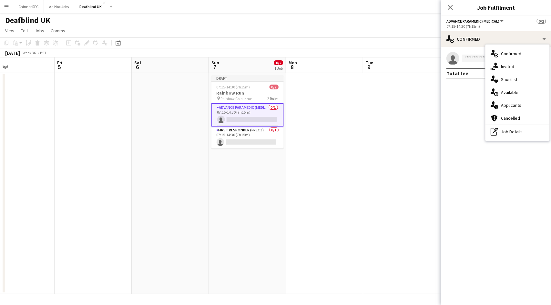
click at [489, 25] on div "07:15-14:30 (7h15m)" at bounding box center [496, 26] width 99 height 5
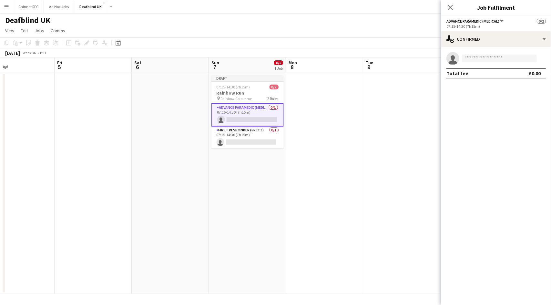
click at [501, 19] on button "Advance Paramedic (Medical)" at bounding box center [476, 21] width 58 height 5
click at [496, 44] on li "Advance Paramedic (Medical)" at bounding box center [480, 43] width 57 height 6
click at [117, 127] on app-date-cell at bounding box center [93, 183] width 77 height 221
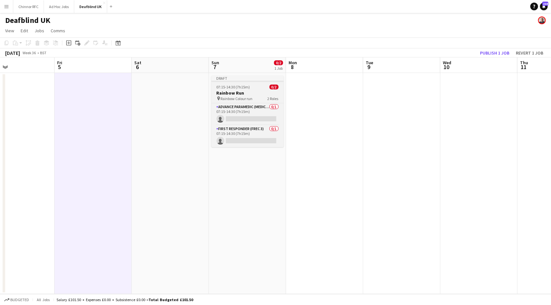
click at [240, 91] on h3 "Rainbow Run" at bounding box center [247, 93] width 72 height 6
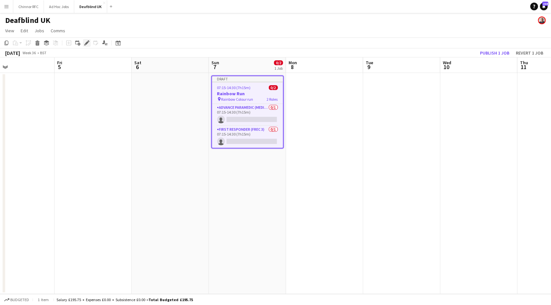
click at [87, 41] on icon "Edit" at bounding box center [86, 42] width 5 height 5
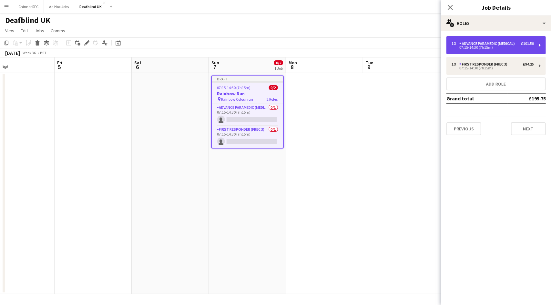
click at [539, 46] on div "1 x Advance Paramedic (Medical) £101.50 07:15-14:30 (7h15m)" at bounding box center [496, 45] width 99 height 18
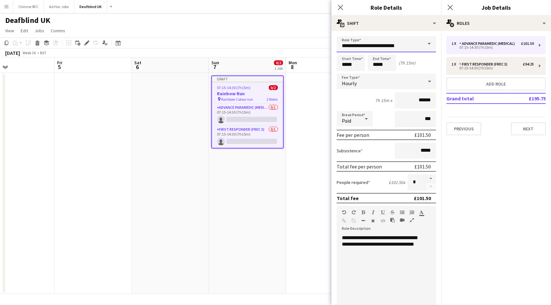
click at [418, 47] on input "**********" at bounding box center [386, 44] width 99 height 16
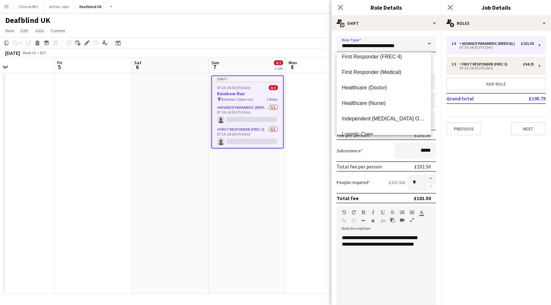
scroll to position [152, 0]
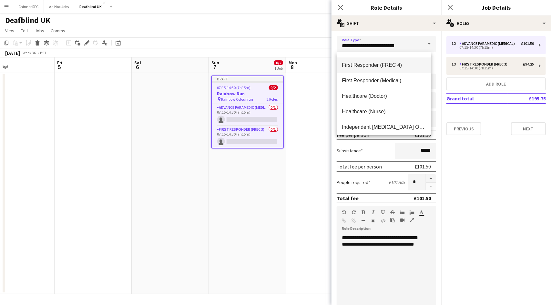
click at [387, 67] on span "First Responder (FREC 4)" at bounding box center [384, 65] width 84 height 6
type input "**********"
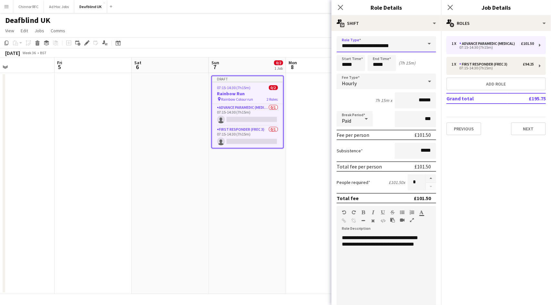
scroll to position [113, 0]
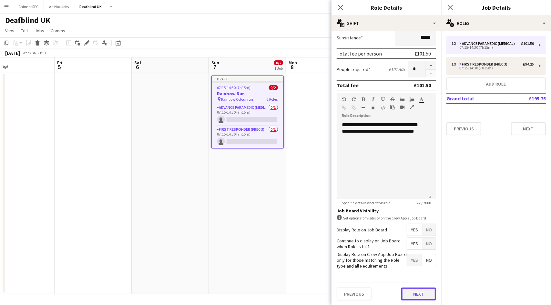
click at [408, 296] on button "Next" at bounding box center [418, 294] width 35 height 13
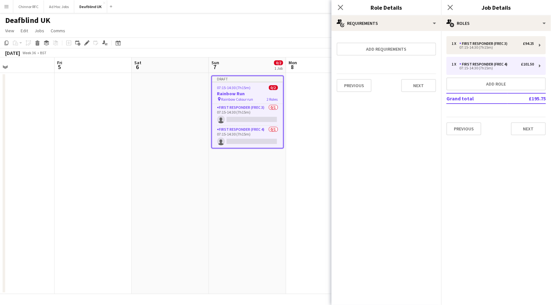
scroll to position [0, 0]
click at [409, 86] on button "Next" at bounding box center [418, 85] width 35 height 13
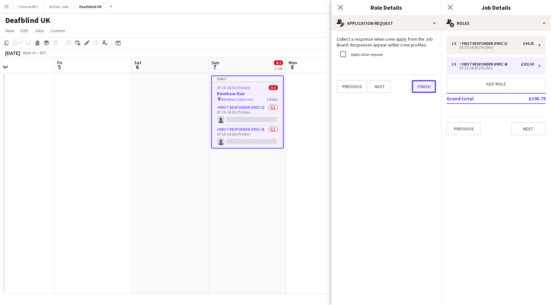
click at [419, 85] on button "Finish" at bounding box center [424, 86] width 24 height 13
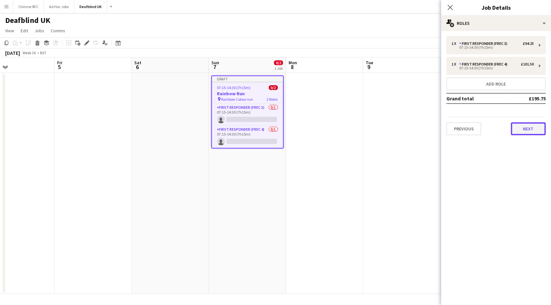
click at [525, 130] on button "Next" at bounding box center [528, 128] width 35 height 13
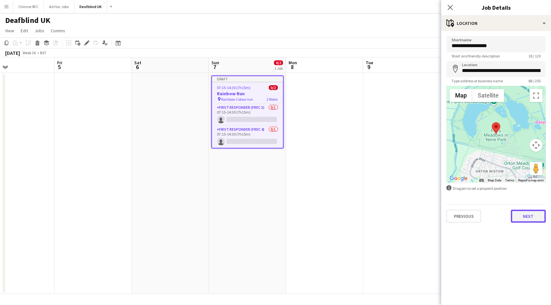
click at [524, 218] on button "Next" at bounding box center [528, 216] width 35 height 13
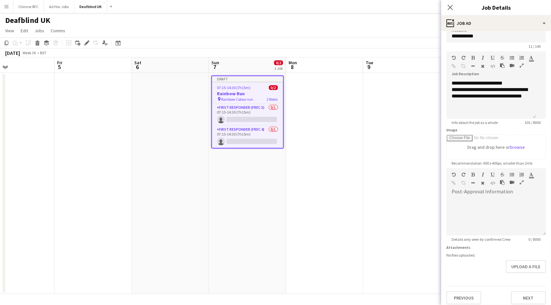
scroll to position [14, 0]
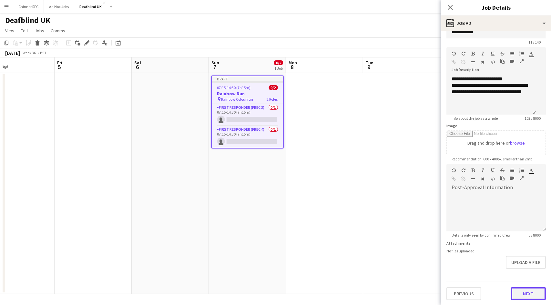
click at [519, 290] on button "Next" at bounding box center [528, 293] width 35 height 13
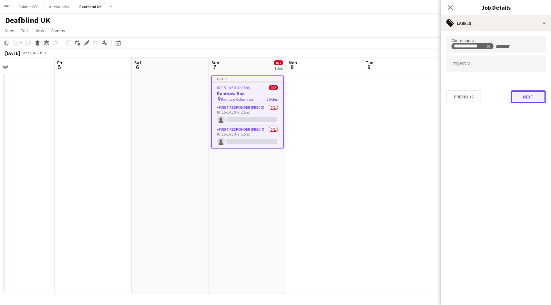
click at [524, 100] on button "Next" at bounding box center [528, 96] width 35 height 13
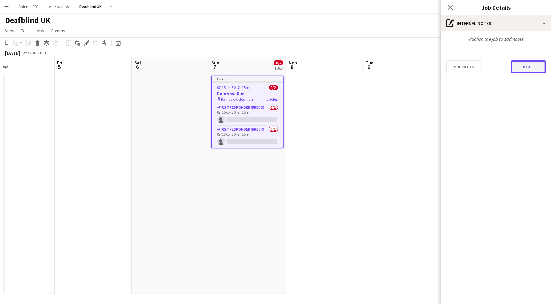
click at [521, 69] on button "Next" at bounding box center [528, 66] width 35 height 13
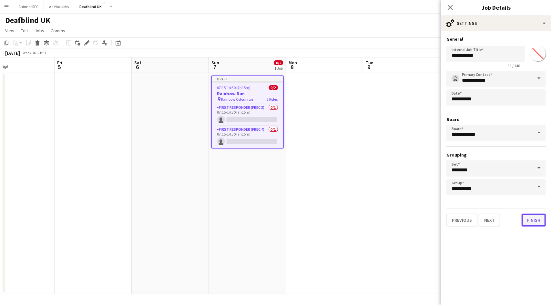
click at [532, 221] on button "Finish" at bounding box center [534, 220] width 24 height 13
